Goal: Navigation & Orientation: Find specific page/section

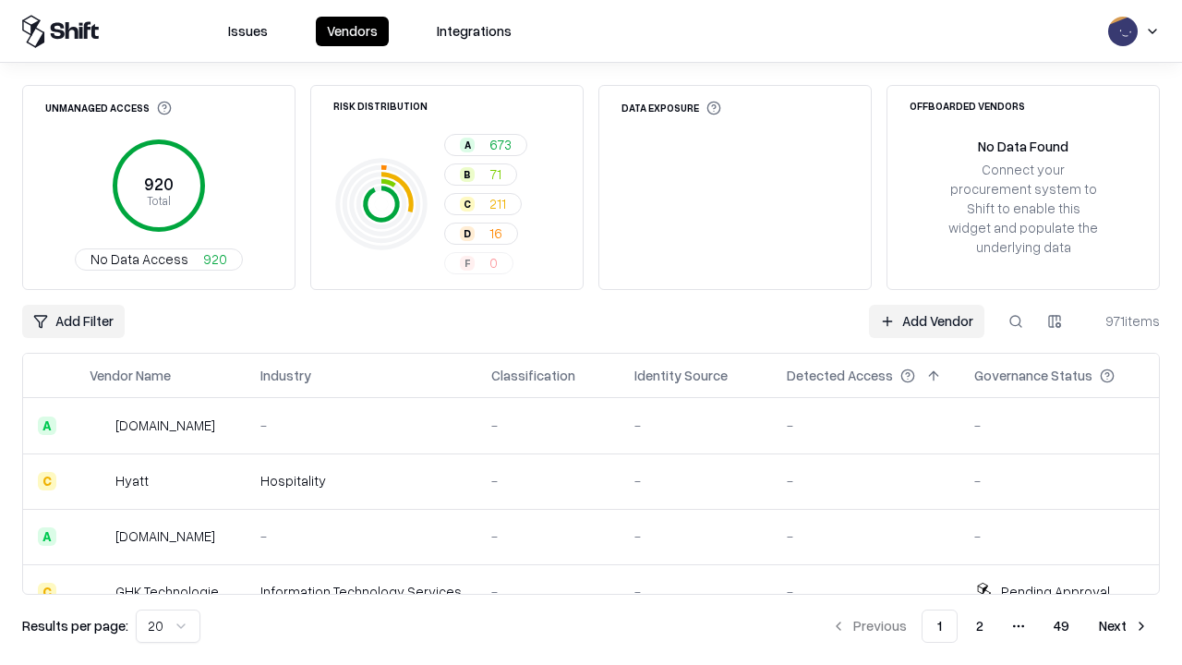
click at [168, 626] on html "Issues Vendors Integrations Unmanaged Access 920 Total No Data Access 920 Risk …" at bounding box center [591, 332] width 1182 height 665
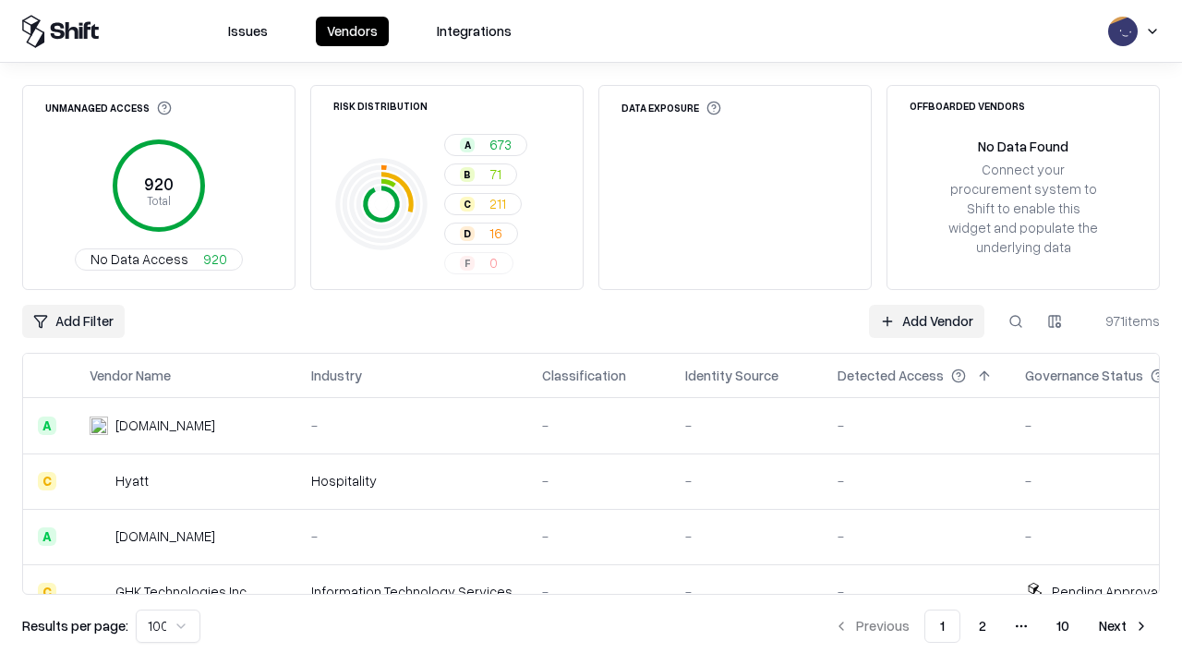
click at [1124, 626] on button "Next" at bounding box center [1124, 626] width 72 height 33
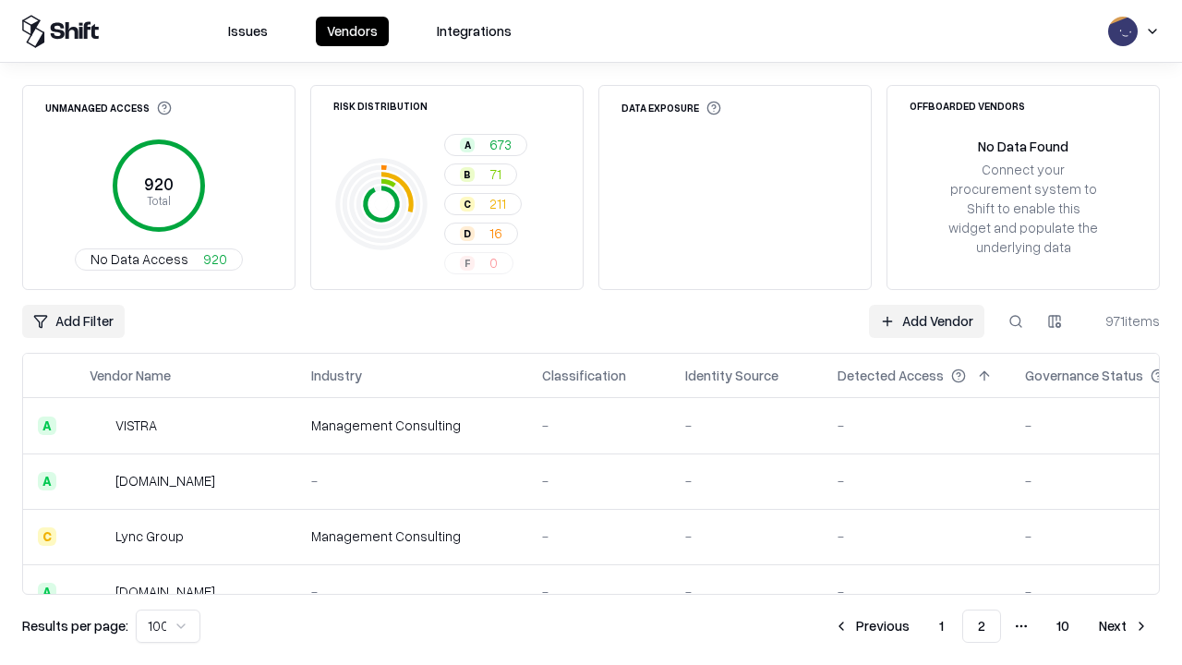
click at [1124, 626] on button "Next" at bounding box center [1124, 626] width 72 height 33
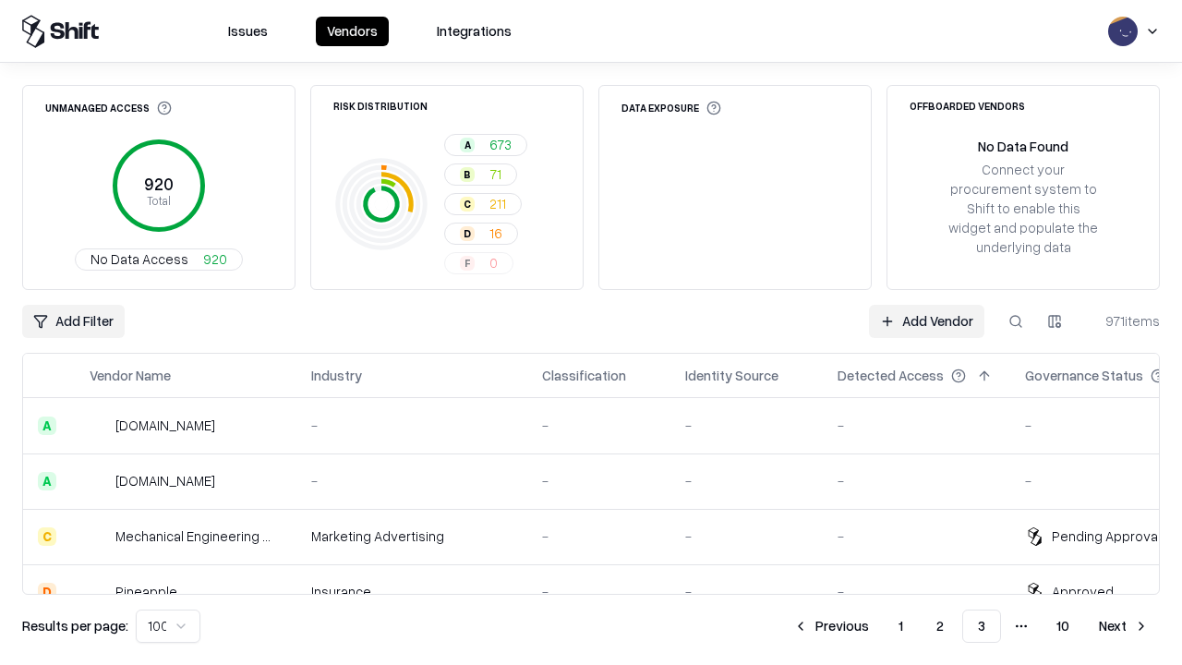
click at [1124, 626] on button "Next" at bounding box center [1124, 626] width 72 height 33
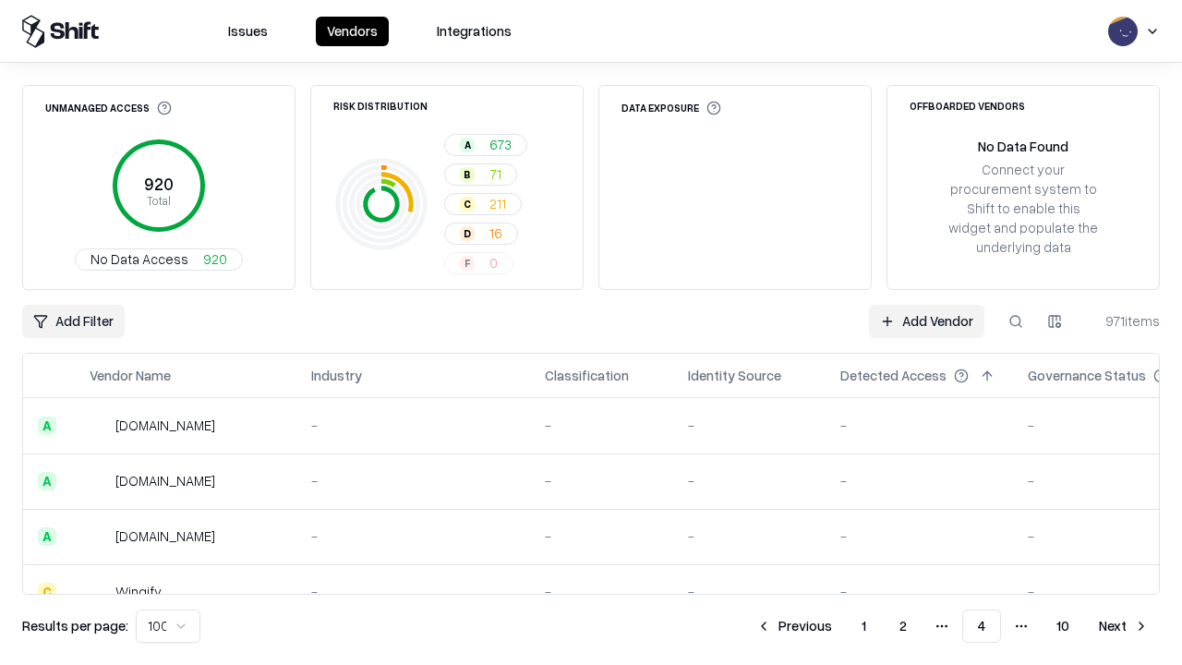
click at [1124, 626] on button "Next" at bounding box center [1124, 626] width 72 height 33
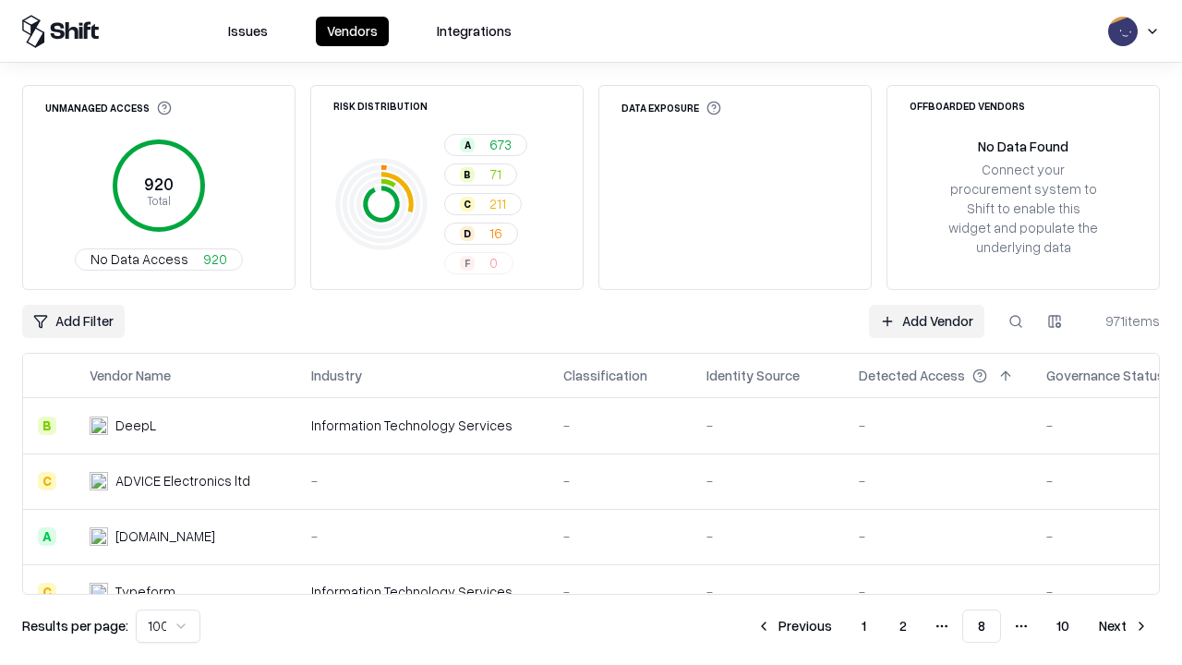
click at [1124, 626] on button "Next" at bounding box center [1124, 626] width 72 height 33
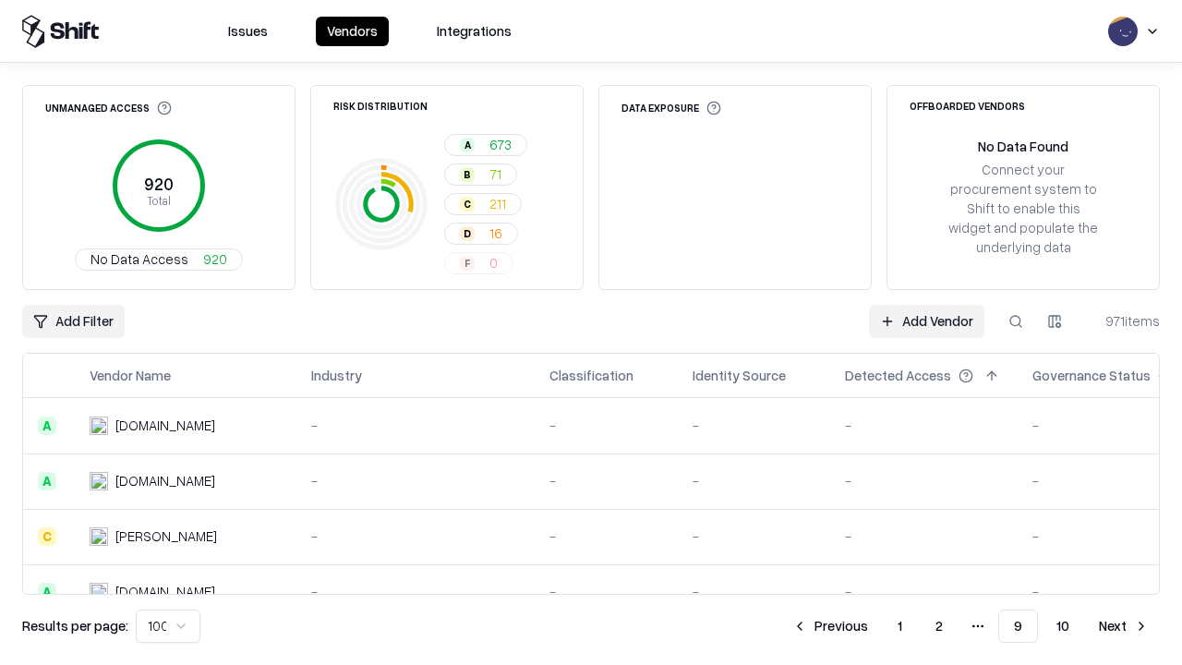
click at [1124, 626] on button "Next" at bounding box center [1124, 626] width 72 height 33
click at [872, 626] on button "Previous" at bounding box center [872, 626] width 98 height 33
click at [830, 626] on button "Previous" at bounding box center [830, 626] width 98 height 33
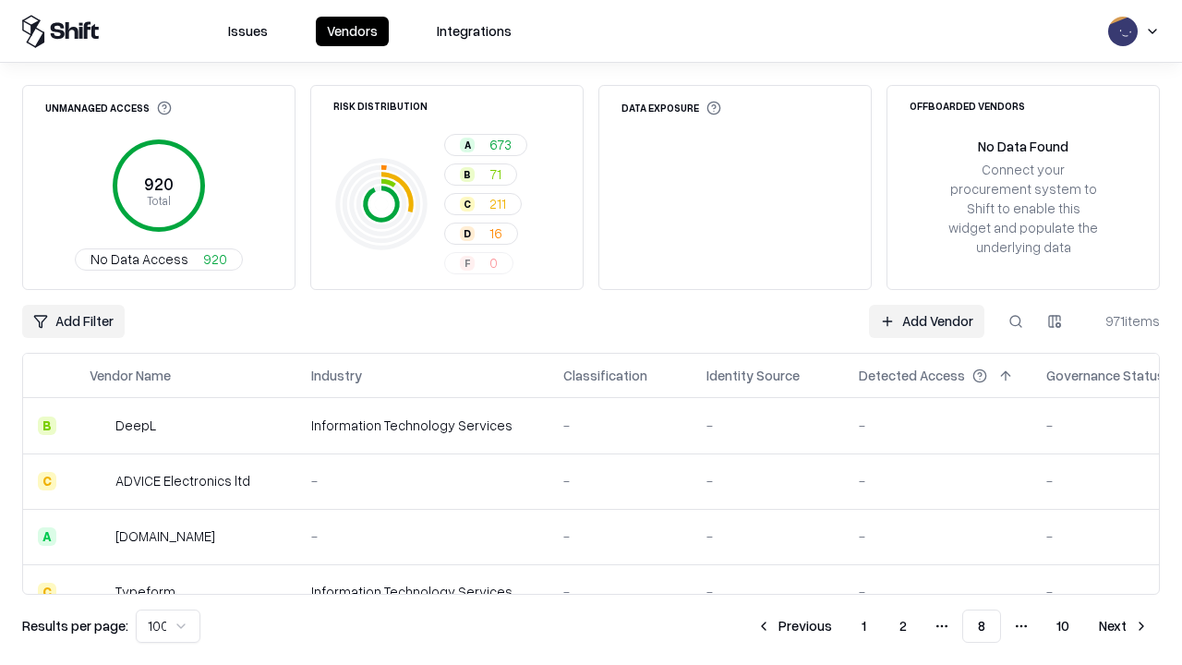
click at [794, 626] on button "Previous" at bounding box center [794, 626] width 98 height 33
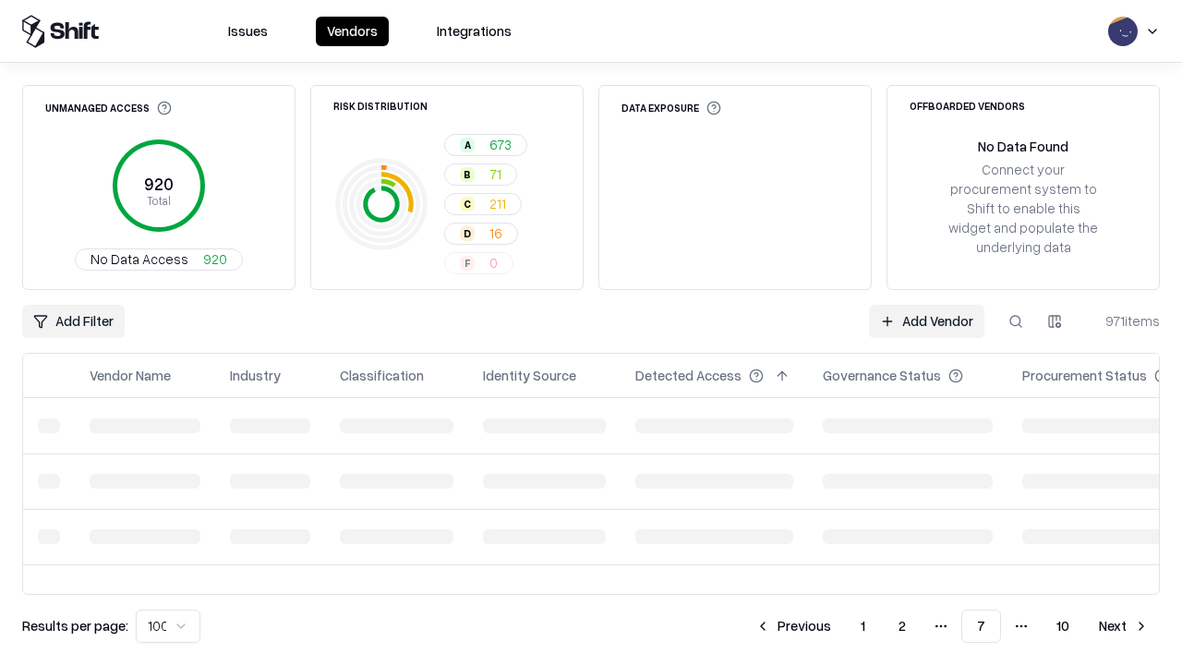
click at [793, 626] on button "Previous" at bounding box center [793, 626] width 98 height 33
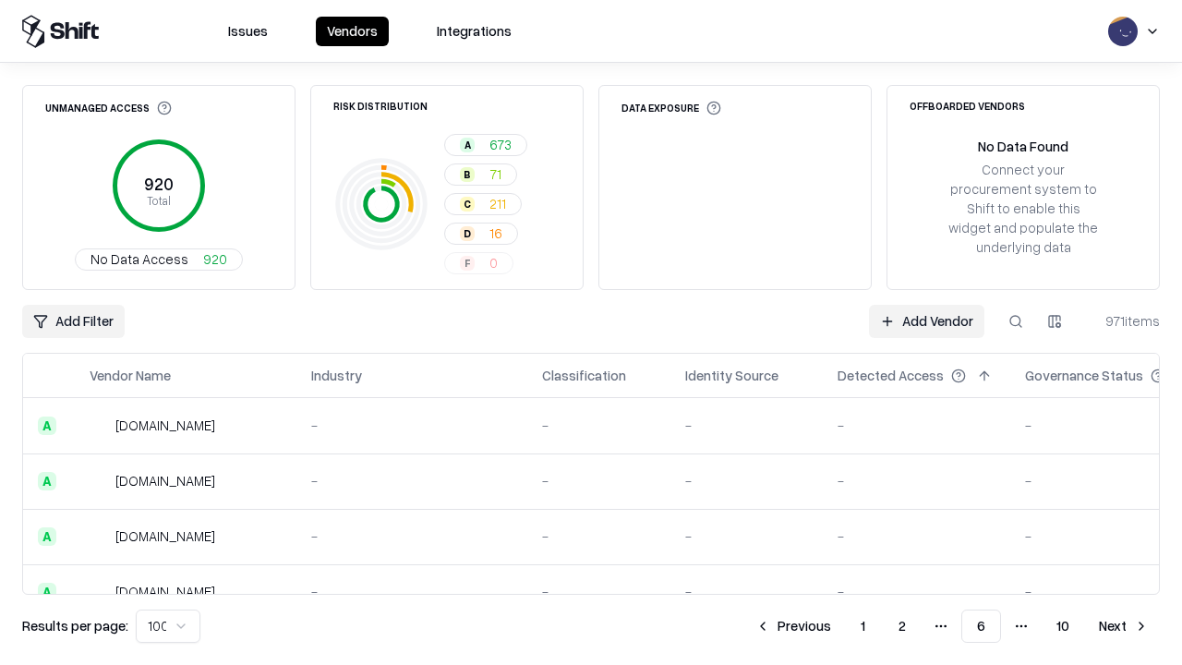
click at [793, 626] on button "Previous" at bounding box center [793, 626] width 98 height 33
